Goal: Check status

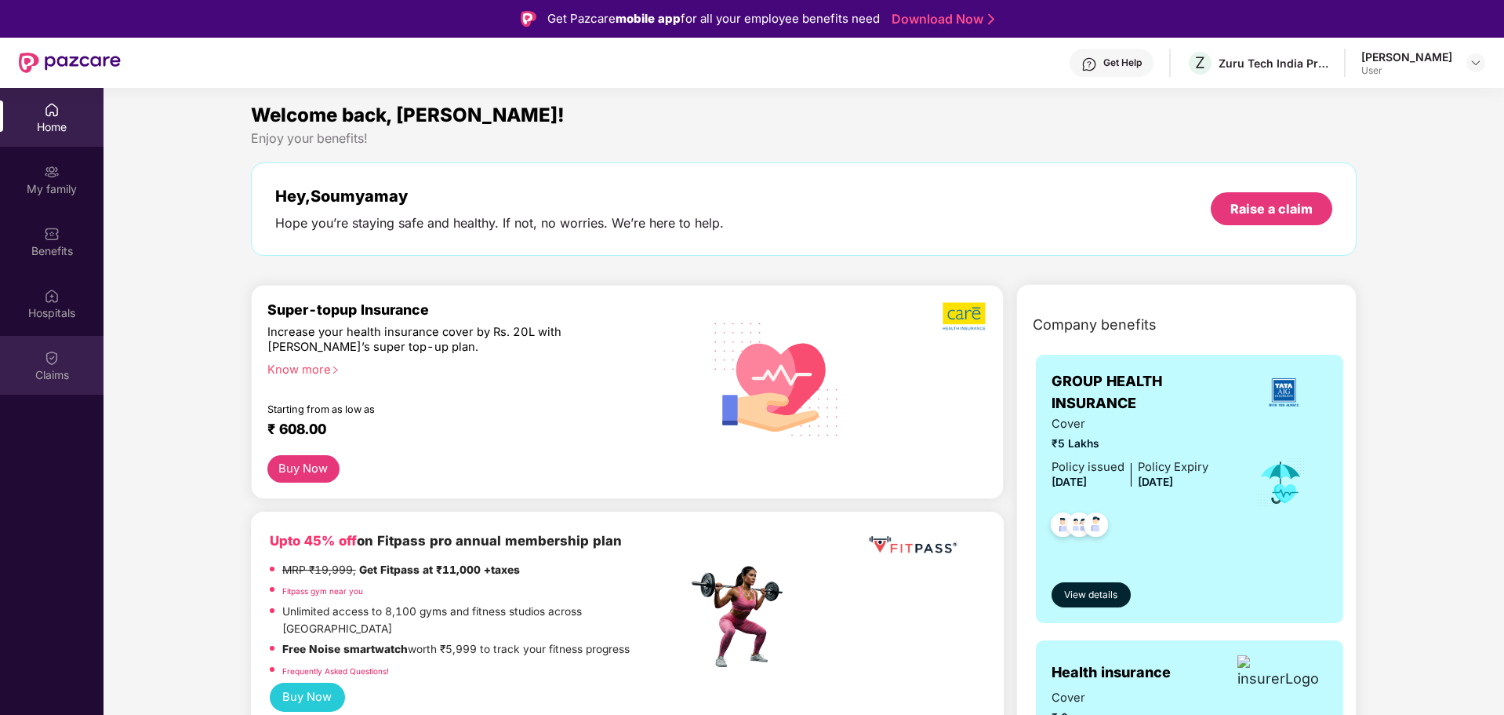
click at [39, 369] on div "Claims" at bounding box center [52, 375] width 104 height 16
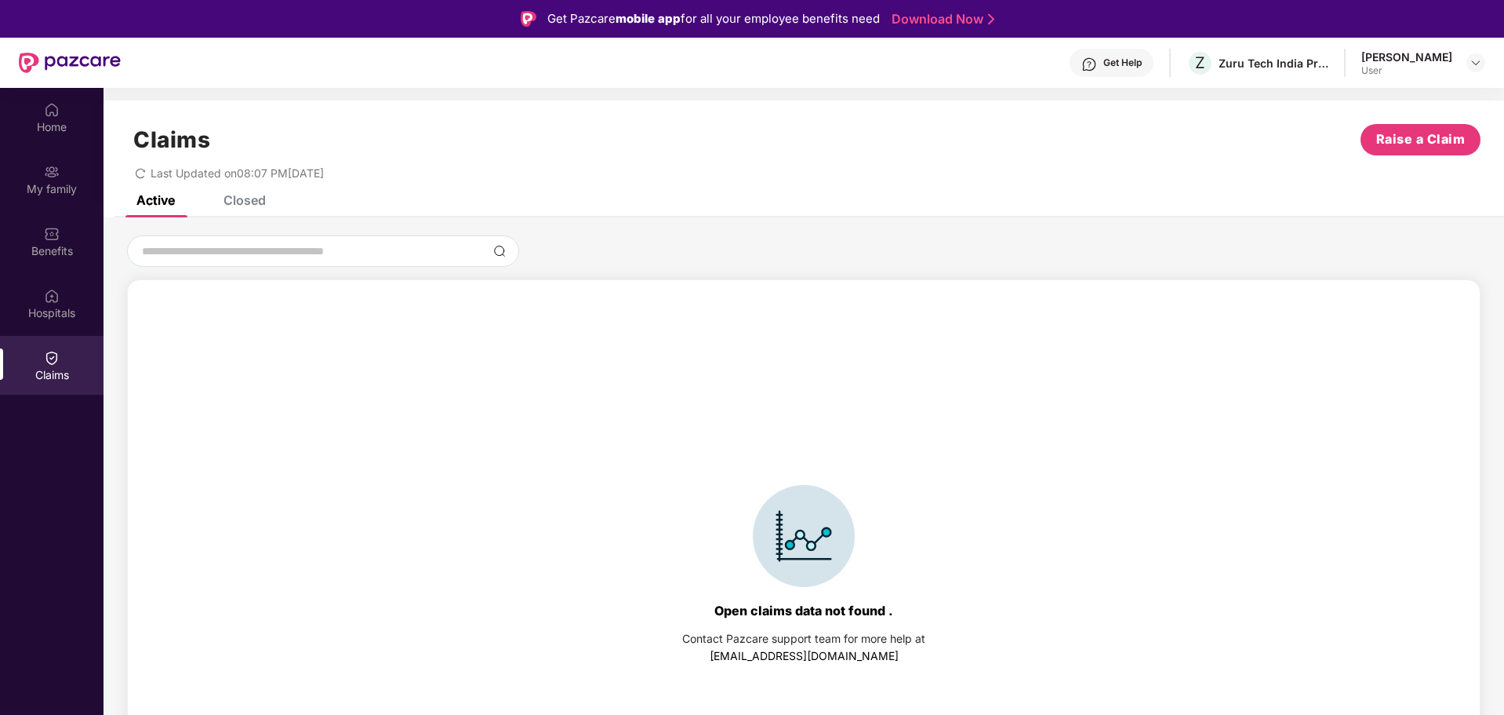
click at [259, 199] on div "Closed" at bounding box center [245, 200] width 42 height 16
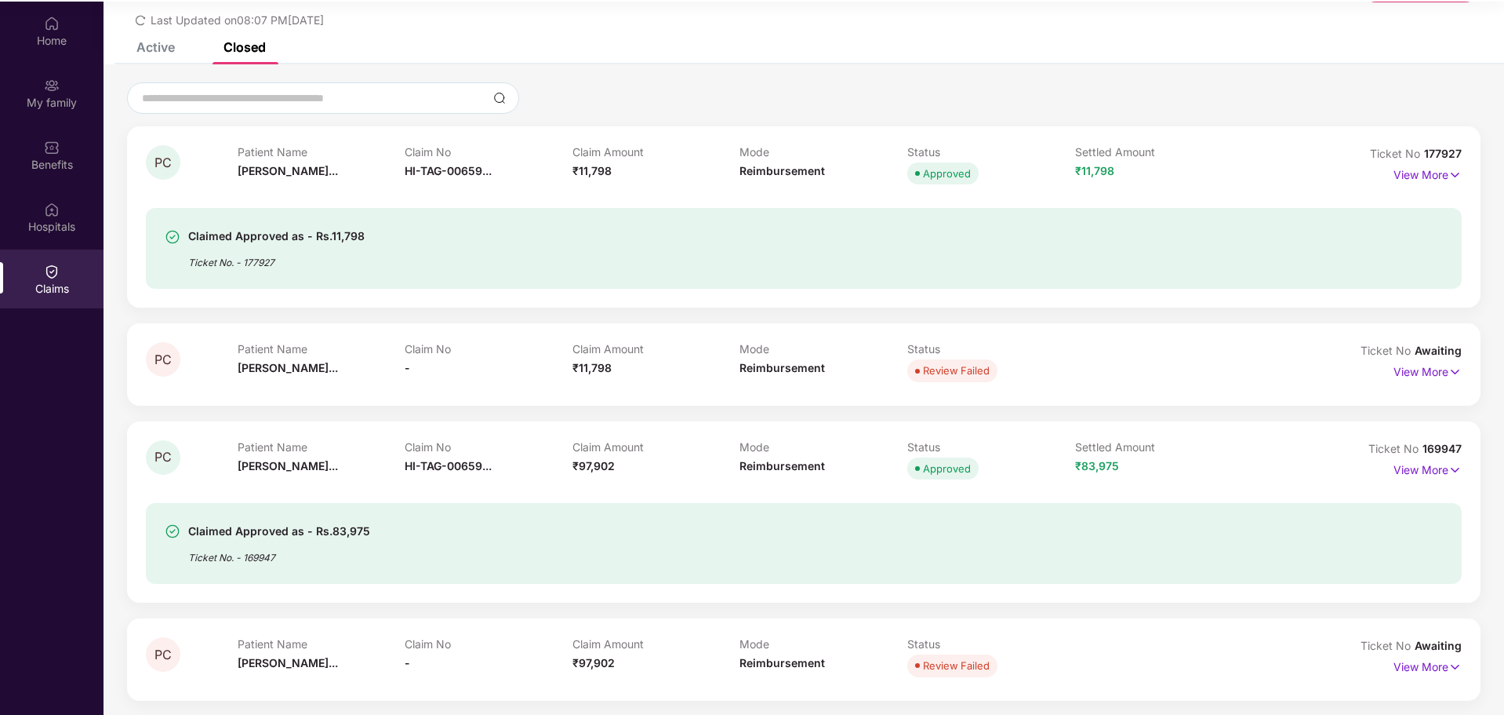
scroll to position [88, 0]
click at [1425, 465] on p "View More" at bounding box center [1428, 466] width 68 height 21
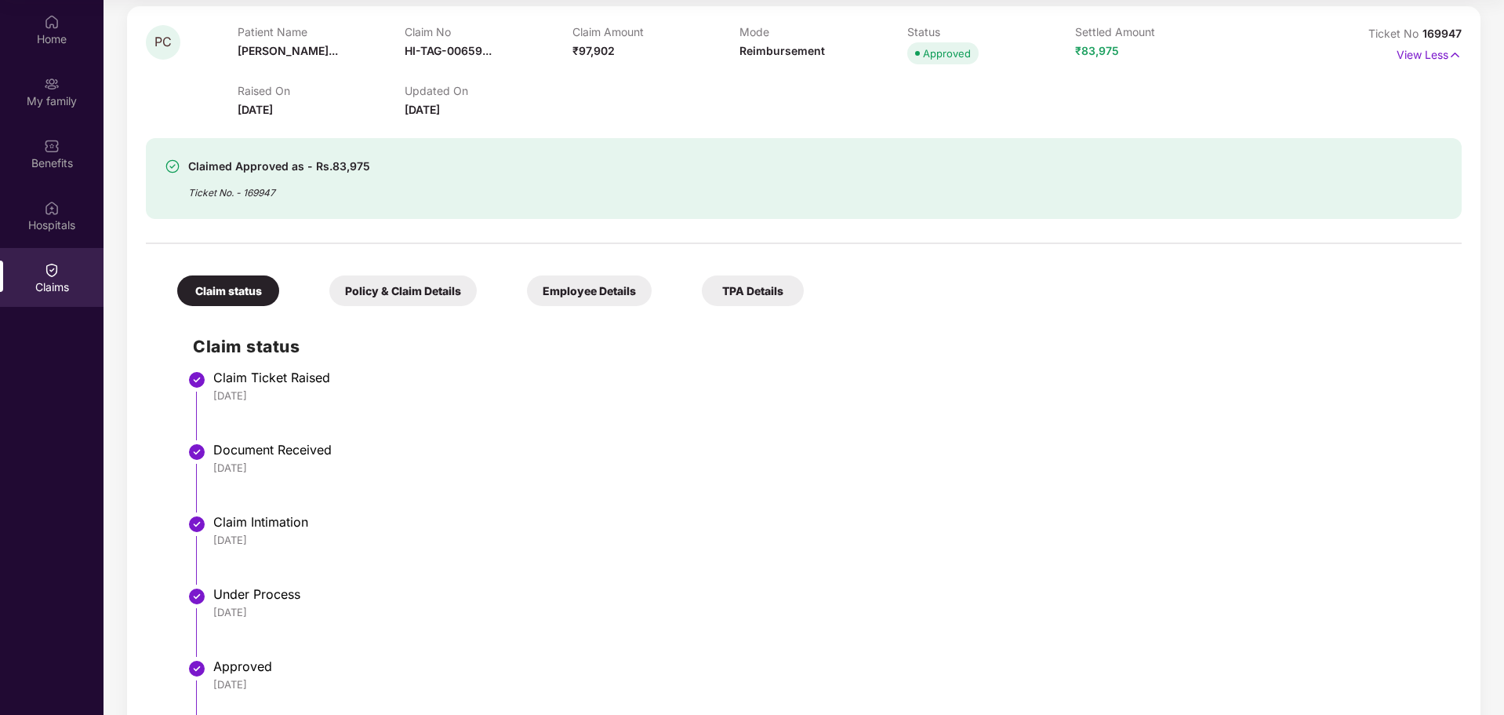
scroll to position [671, 0]
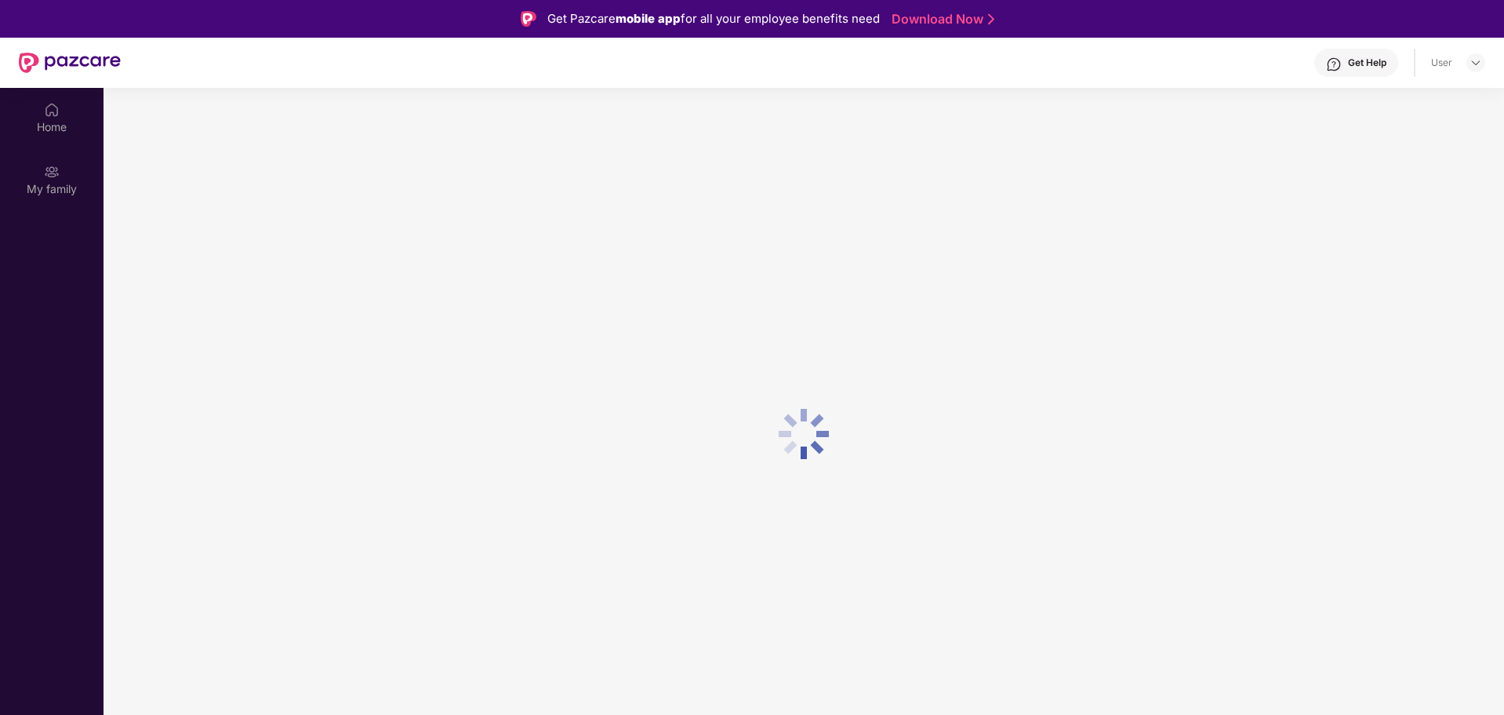
scroll to position [88, 0]
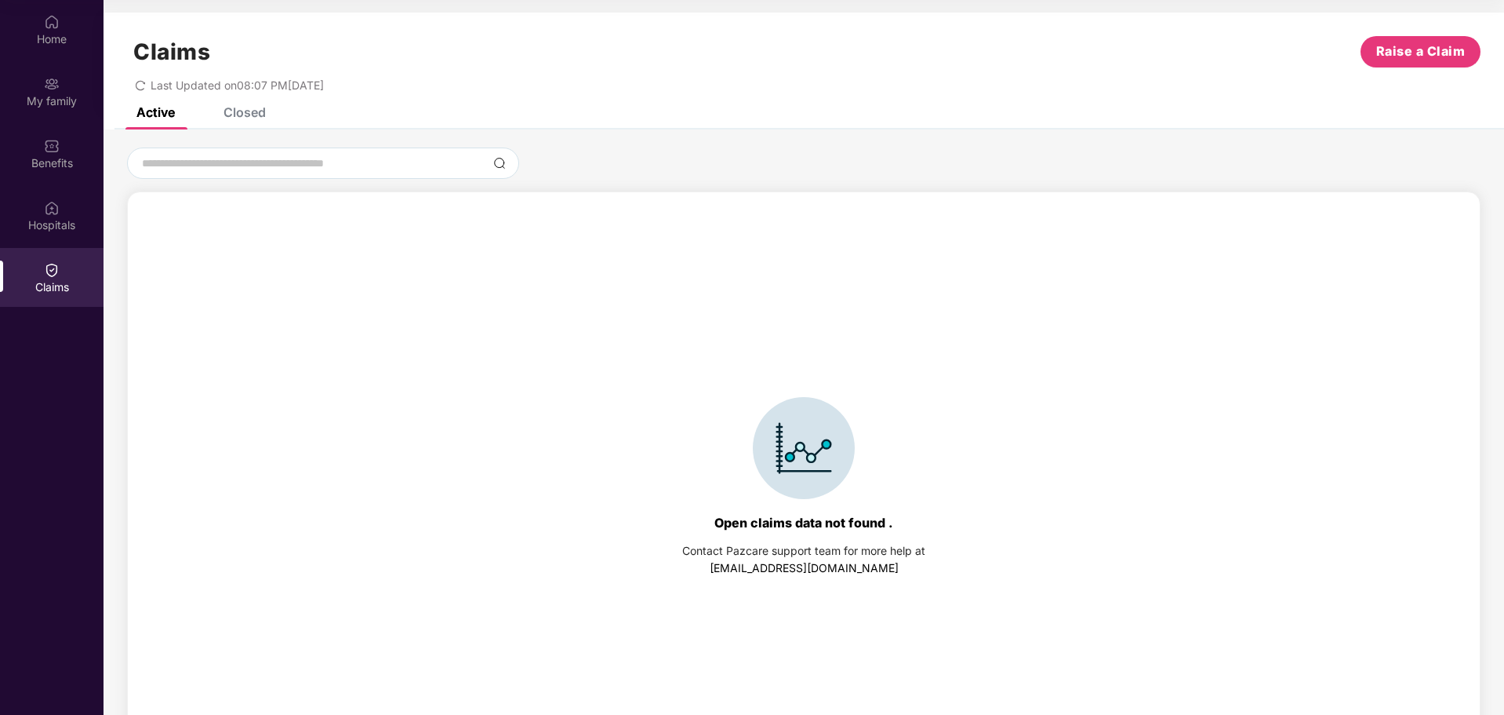
click at [255, 113] on div "Closed" at bounding box center [245, 112] width 42 height 16
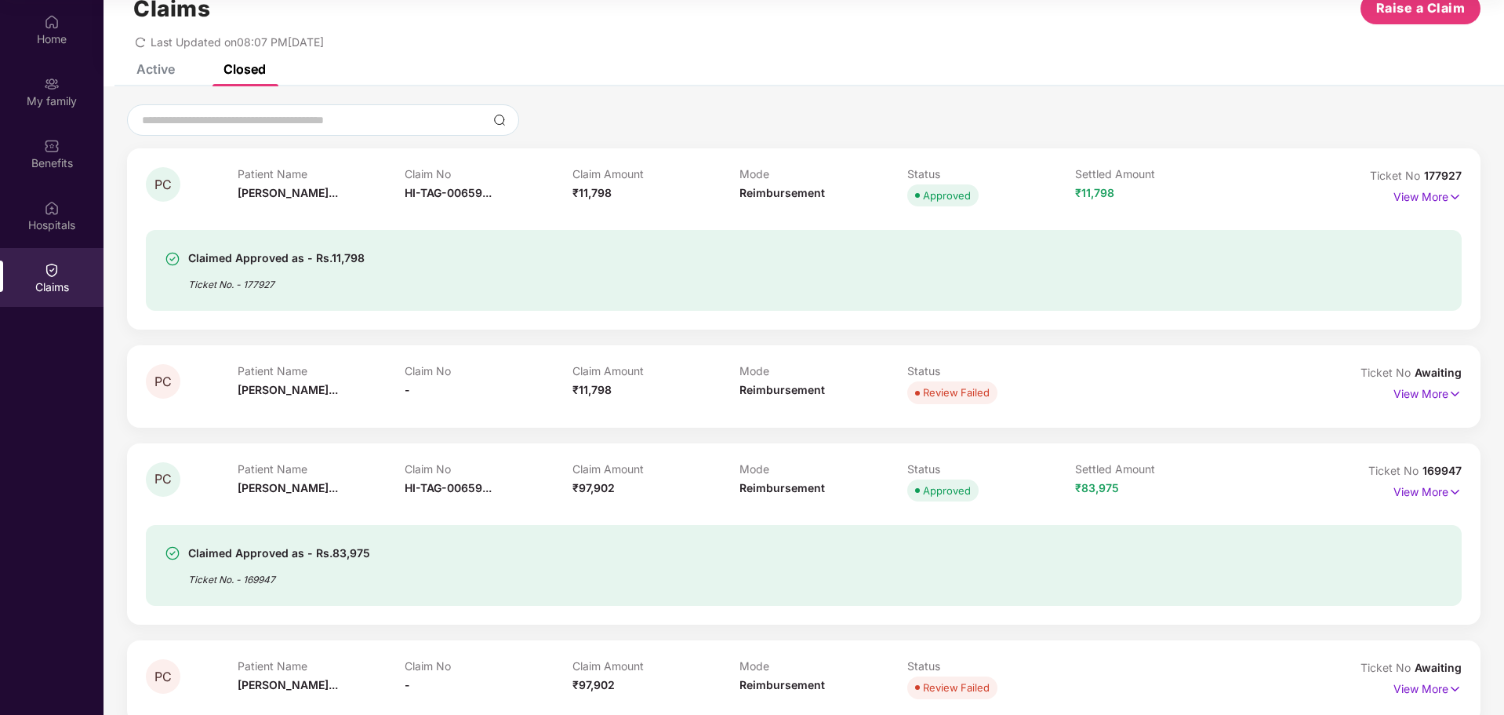
scroll to position [67, 0]
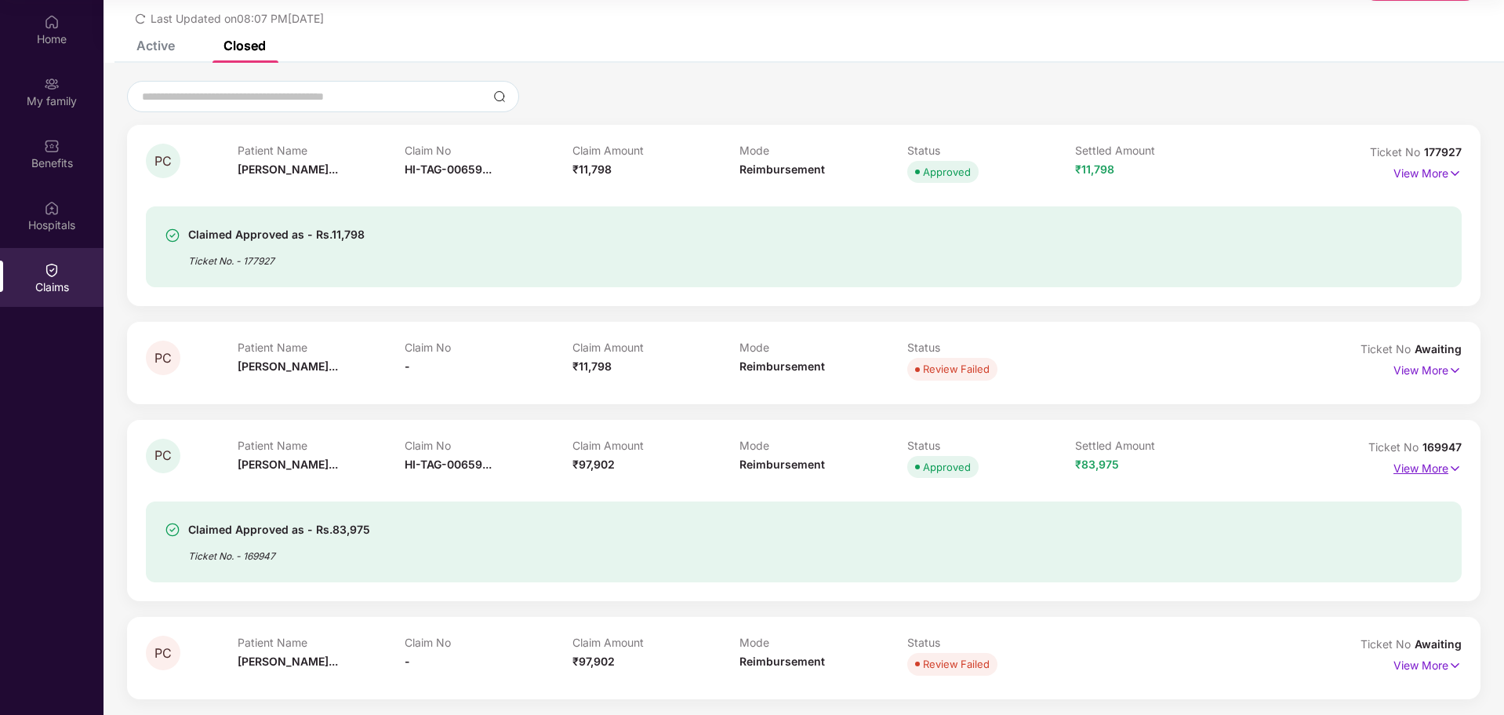
click at [1414, 471] on p "View More" at bounding box center [1428, 466] width 68 height 21
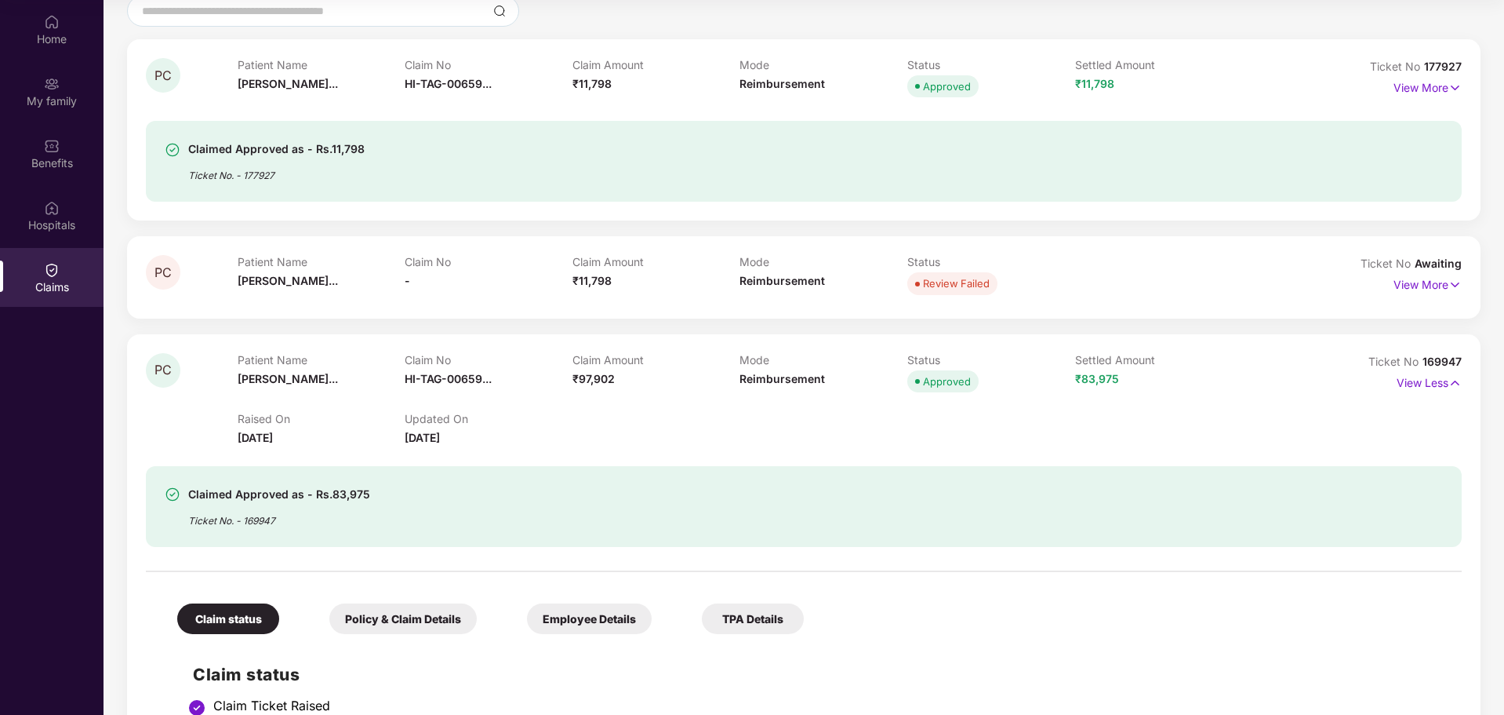
scroll to position [0, 0]
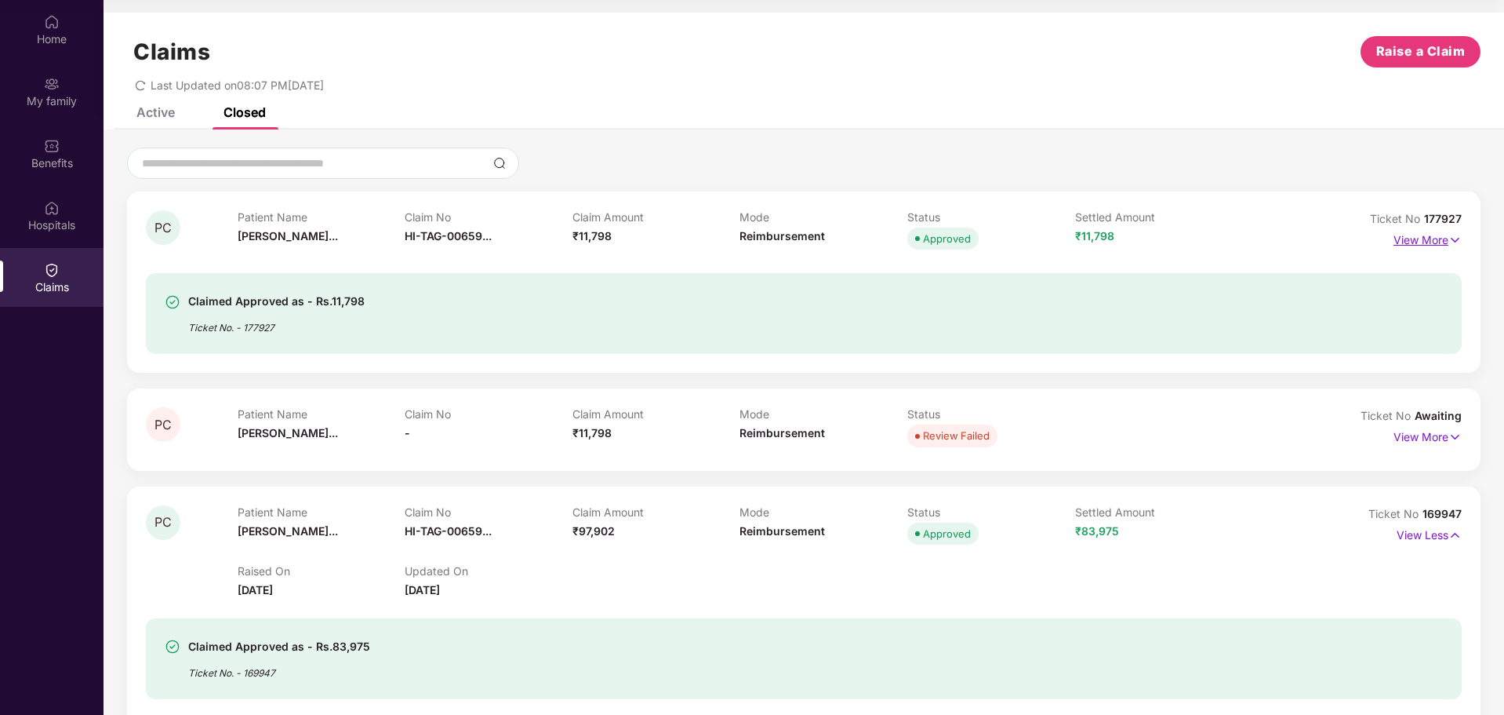
click at [1404, 242] on p "View More" at bounding box center [1428, 237] width 68 height 21
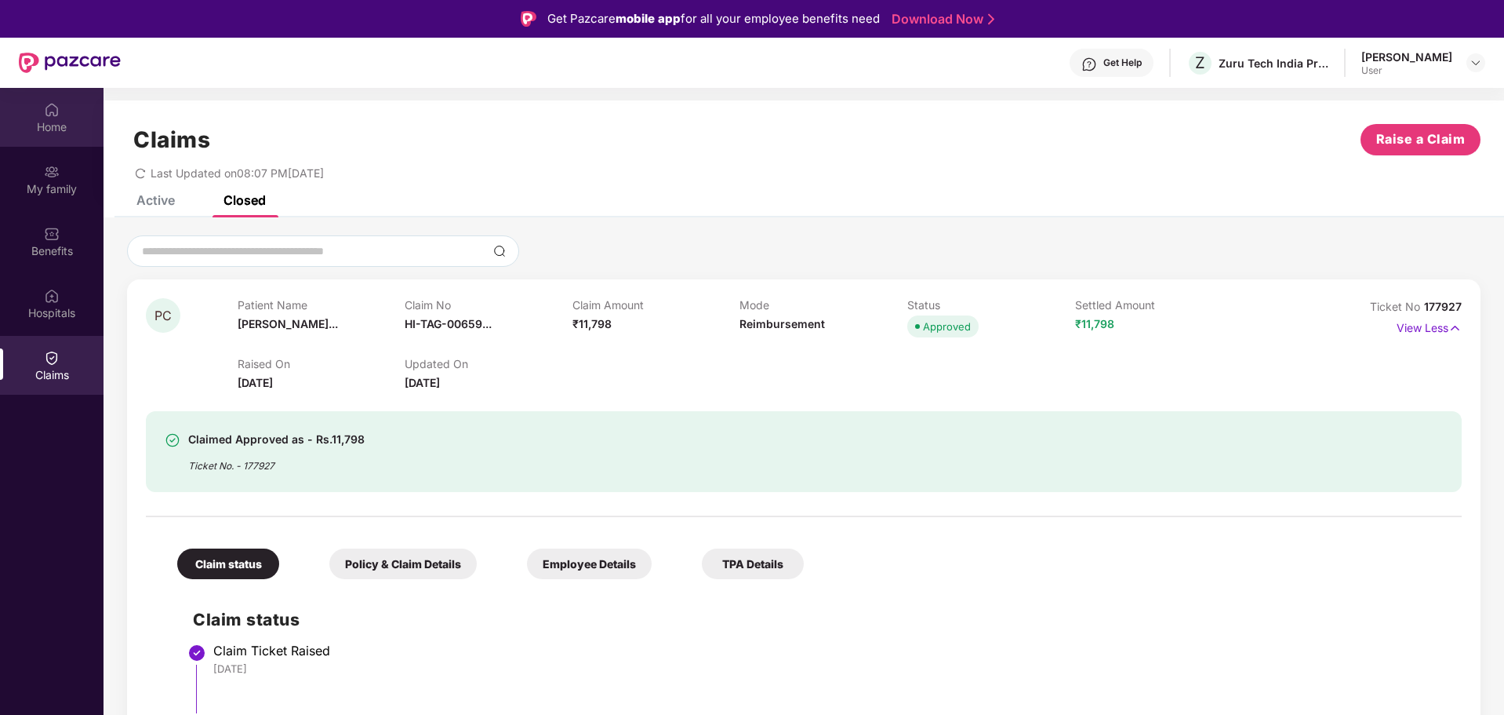
click at [53, 112] on img at bounding box center [52, 110] width 16 height 16
